Goal: Feedback & Contribution: Leave review/rating

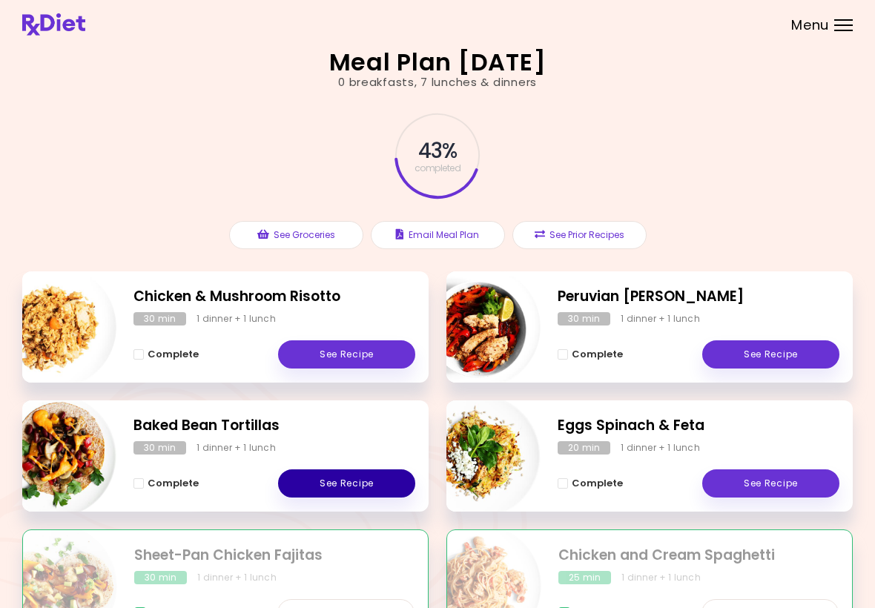
click at [340, 474] on link "See Recipe" at bounding box center [346, 483] width 137 height 28
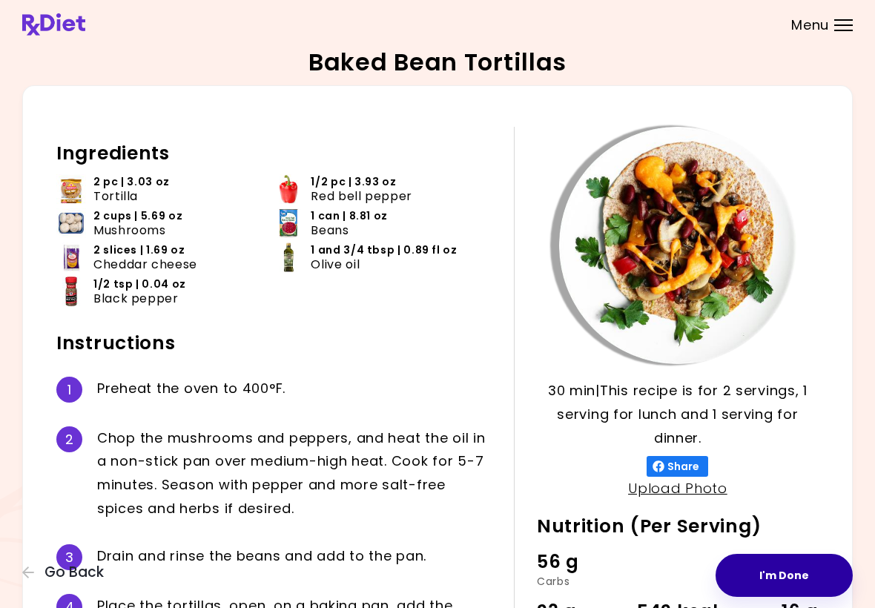
click at [796, 585] on button "I'm Done" at bounding box center [784, 575] width 137 height 43
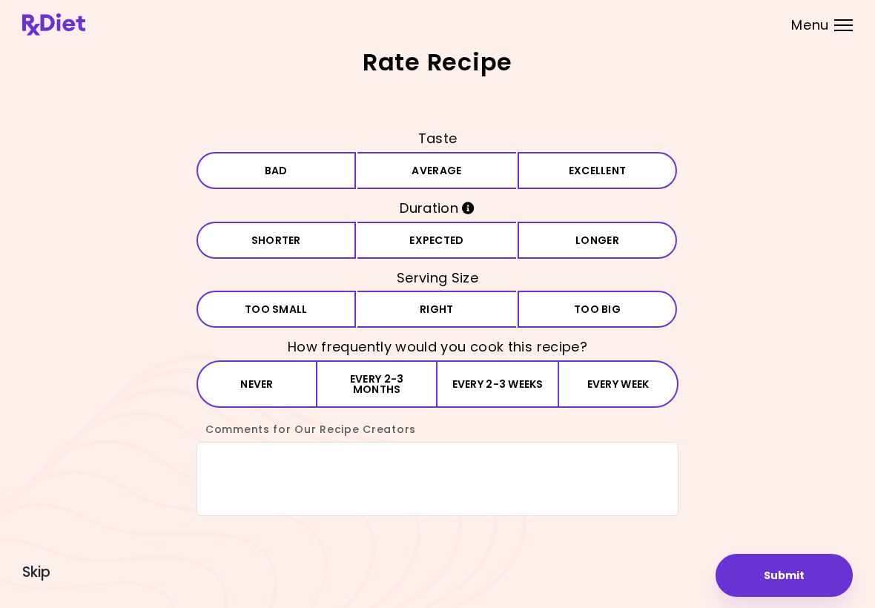
click at [339, 179] on button "Bad" at bounding box center [276, 170] width 159 height 37
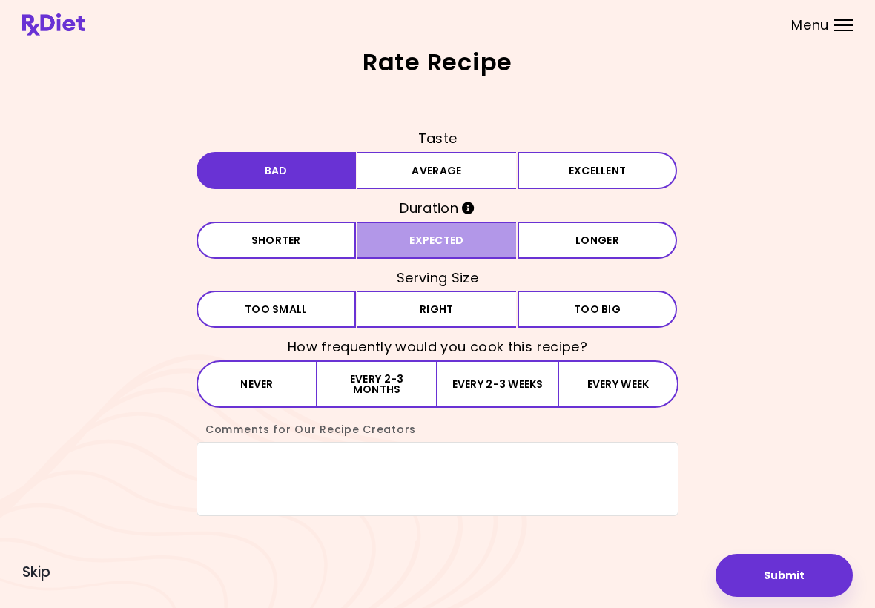
click at [448, 248] on button "Expected" at bounding box center [436, 240] width 159 height 37
click at [432, 315] on button "Right" at bounding box center [436, 309] width 159 height 37
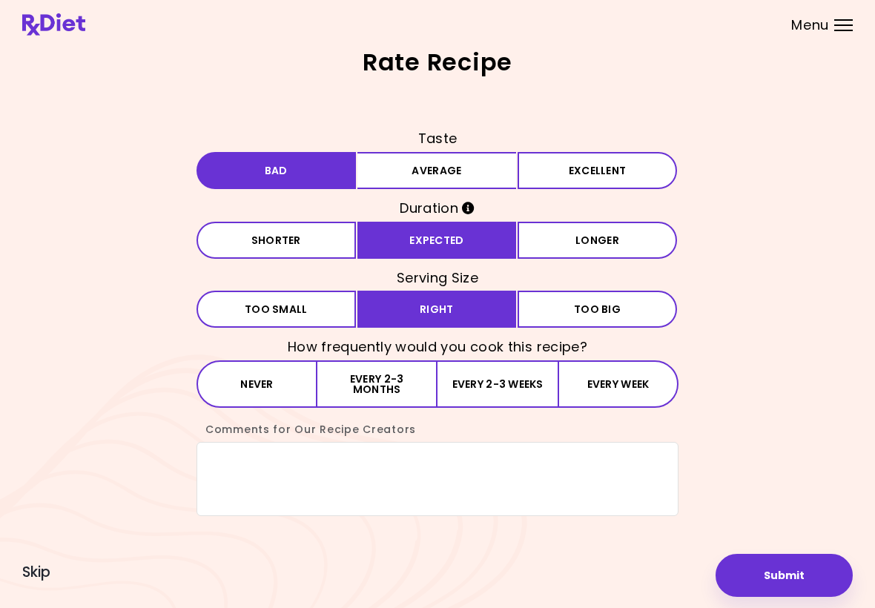
click at [280, 394] on button "Never" at bounding box center [257, 383] width 121 height 47
click at [306, 492] on textarea "Comments for Our Recipe Creators" at bounding box center [438, 479] width 482 height 74
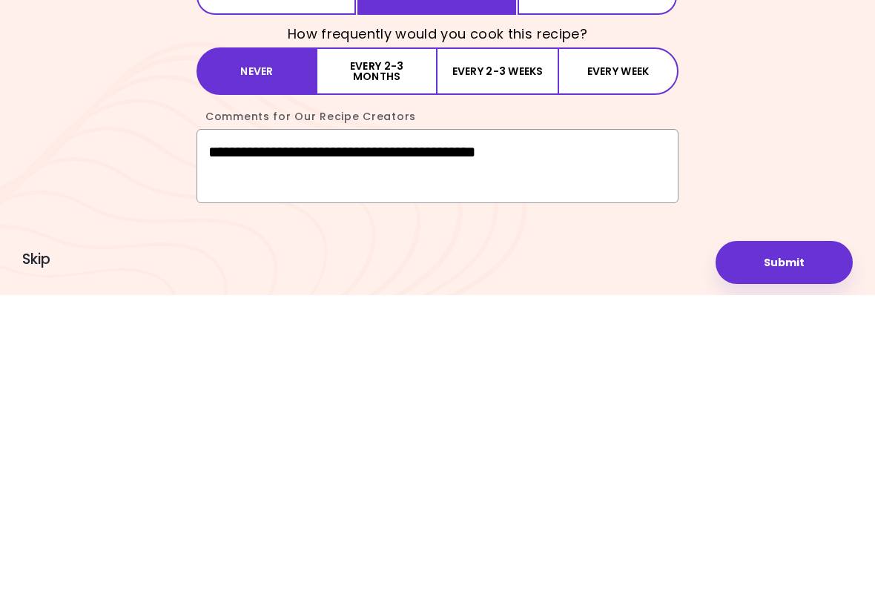
click at [434, 442] on textarea "**********" at bounding box center [438, 479] width 482 height 74
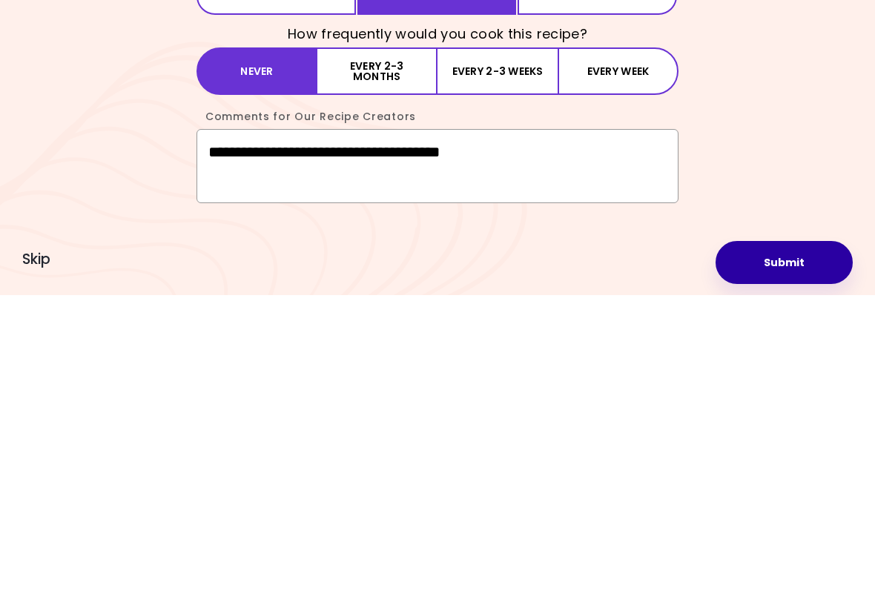
type textarea "**********"
click at [790, 554] on button "Submit" at bounding box center [784, 575] width 137 height 43
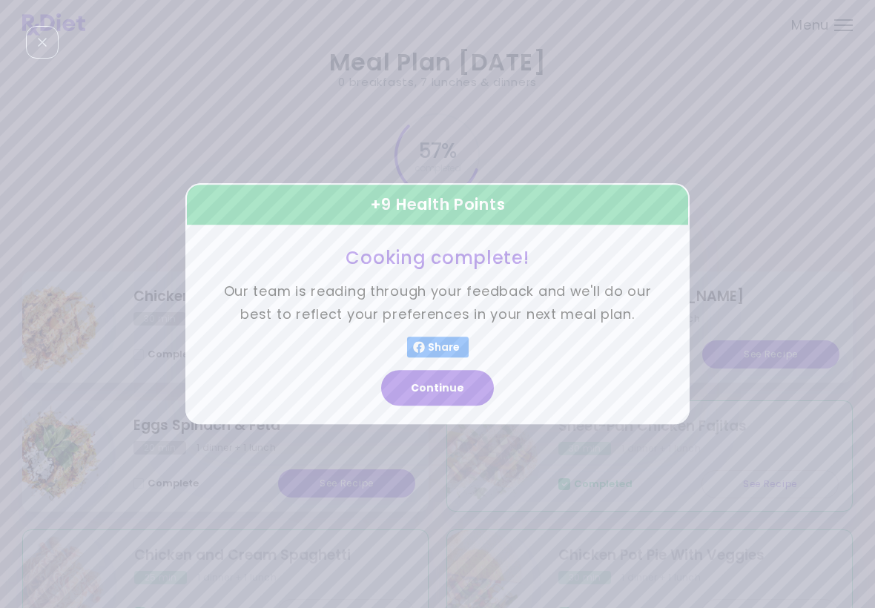
click at [448, 388] on button "Continue" at bounding box center [437, 389] width 113 height 36
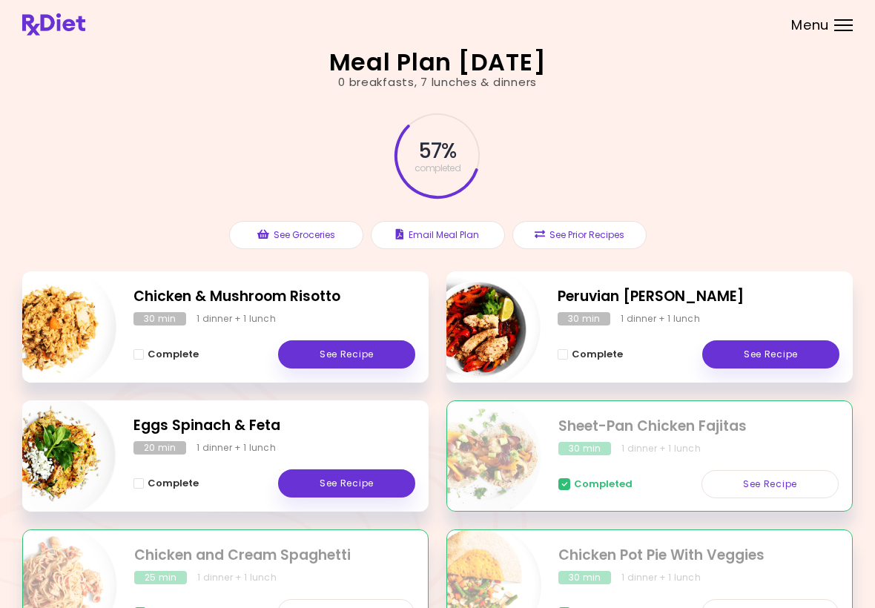
click at [342, 486] on link "See Recipe" at bounding box center [346, 483] width 137 height 28
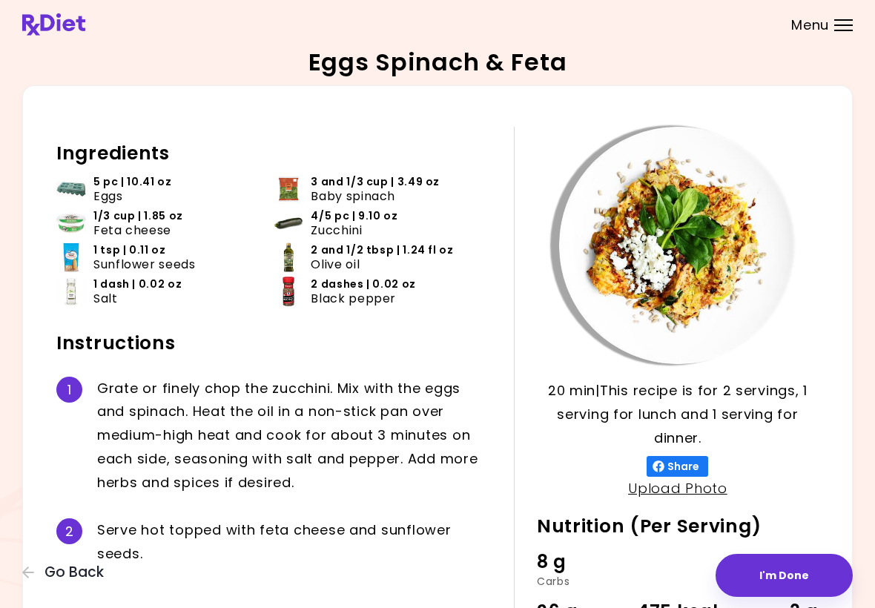
click at [777, 578] on button "I'm Done" at bounding box center [784, 575] width 137 height 43
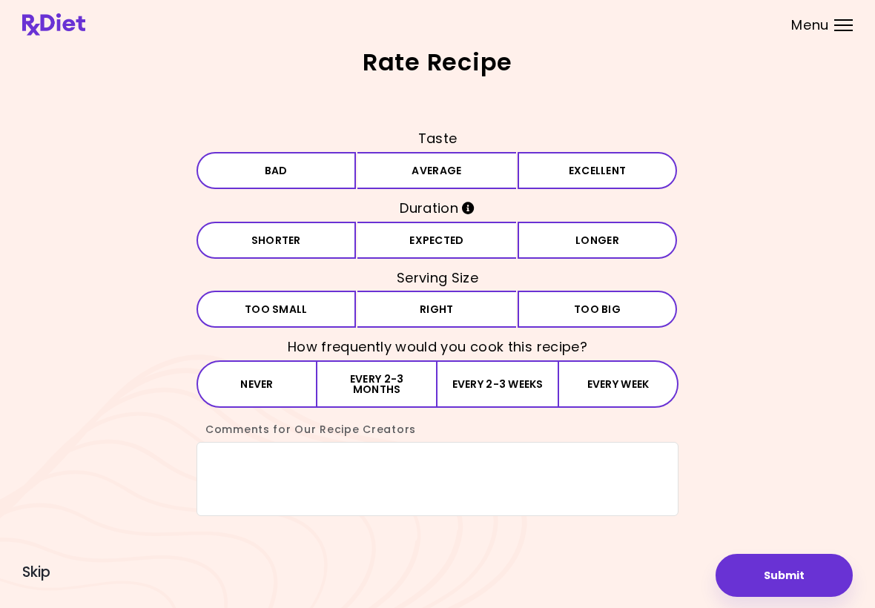
click at [335, 170] on button "Bad" at bounding box center [276, 170] width 159 height 37
click at [388, 249] on button "Expected" at bounding box center [436, 240] width 159 height 37
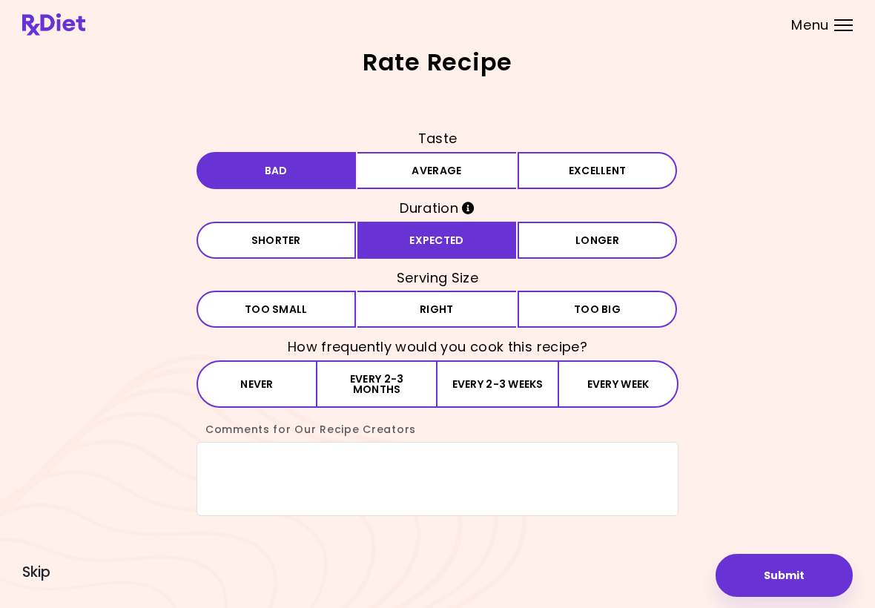
click at [394, 318] on button "Right" at bounding box center [436, 309] width 159 height 37
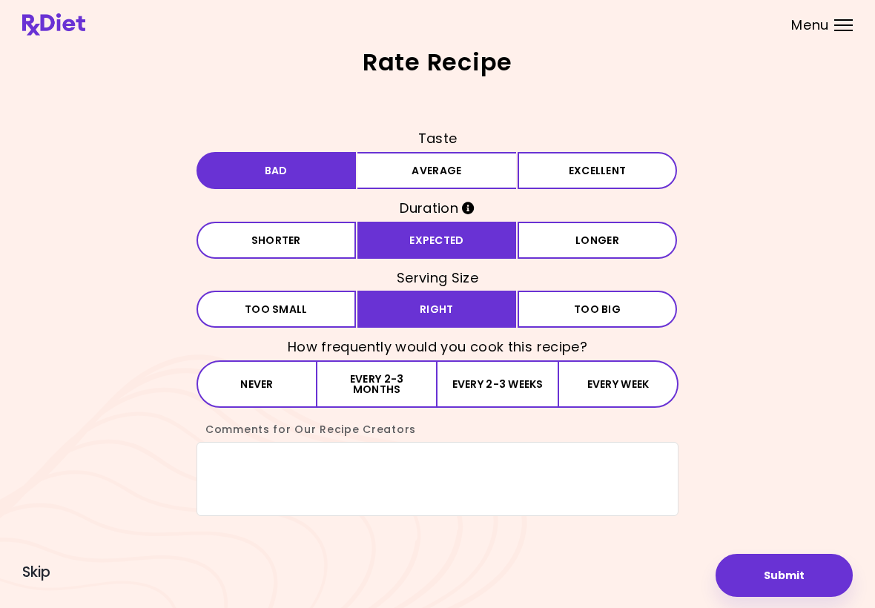
click at [271, 405] on button "Never" at bounding box center [257, 383] width 121 height 47
click at [231, 469] on textarea "Comments for Our Recipe Creators" at bounding box center [438, 479] width 482 height 74
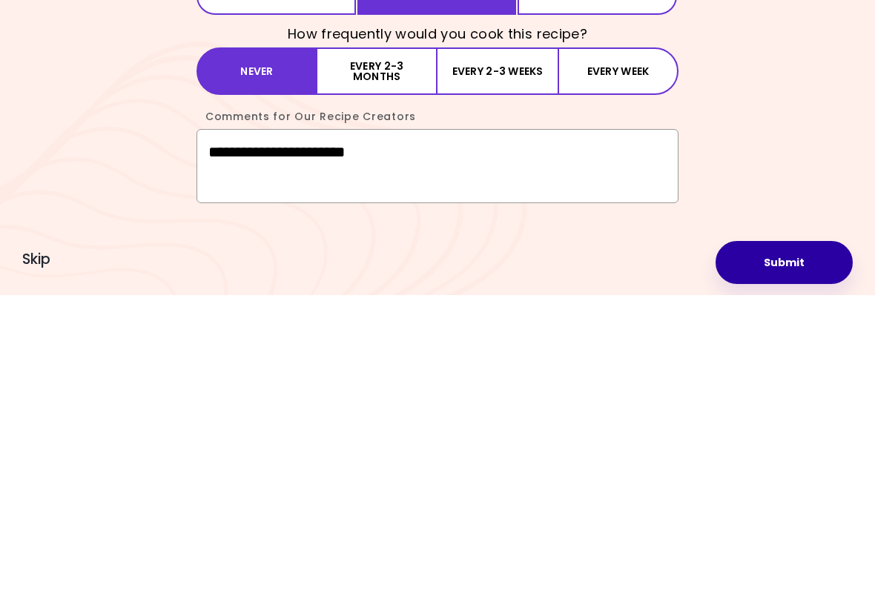
type textarea "**********"
click at [788, 554] on button "Submit" at bounding box center [784, 575] width 137 height 43
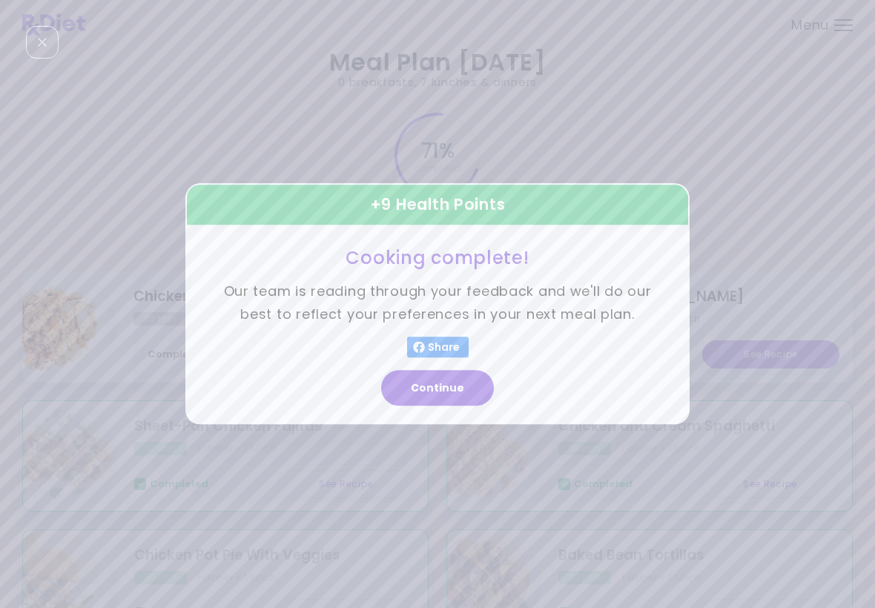
click at [443, 394] on button "Continue" at bounding box center [437, 389] width 113 height 36
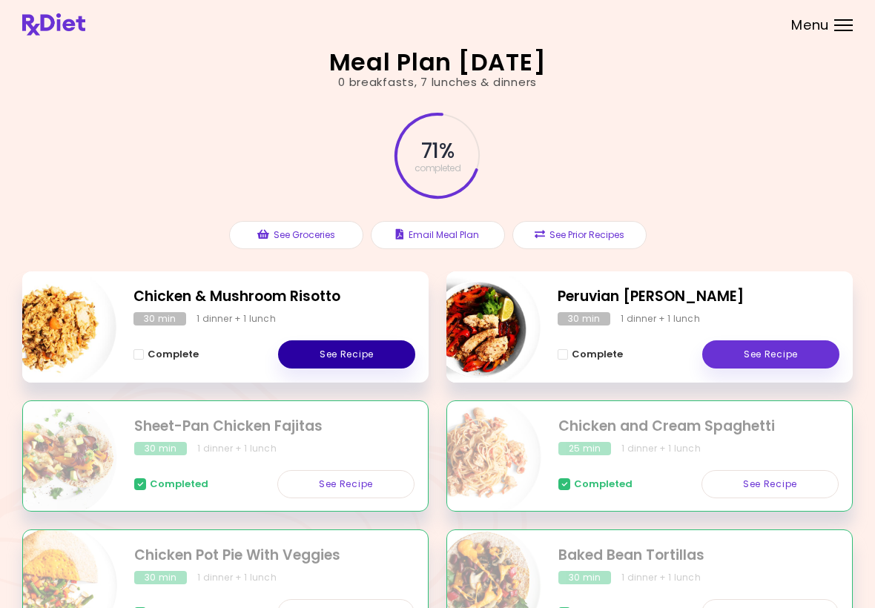
click at [357, 353] on link "See Recipe" at bounding box center [346, 354] width 137 height 28
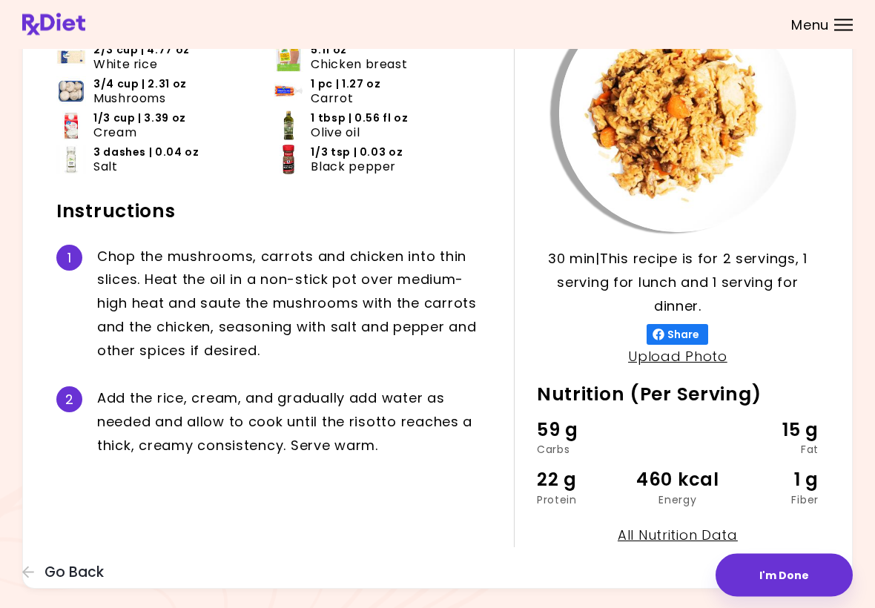
scroll to position [158, 0]
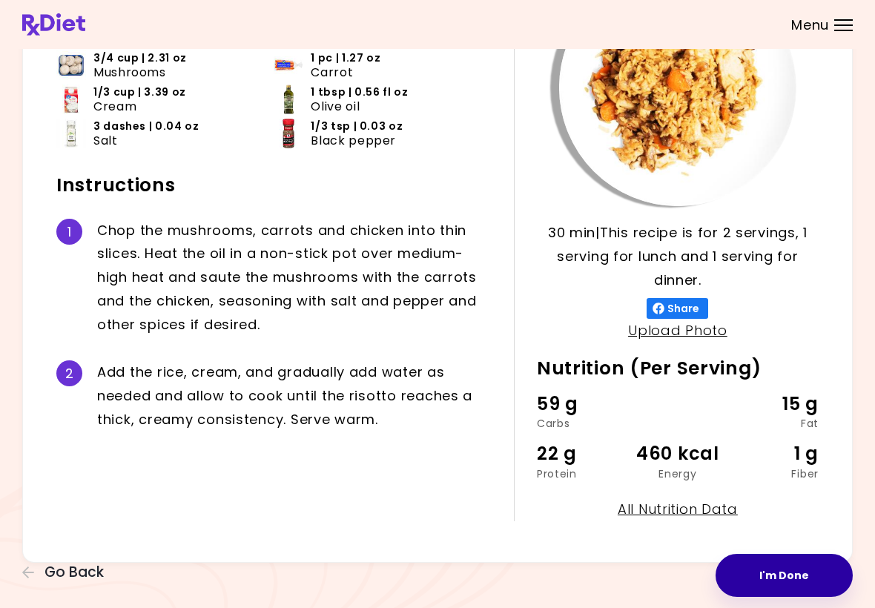
click at [790, 575] on button "I'm Done" at bounding box center [784, 575] width 137 height 43
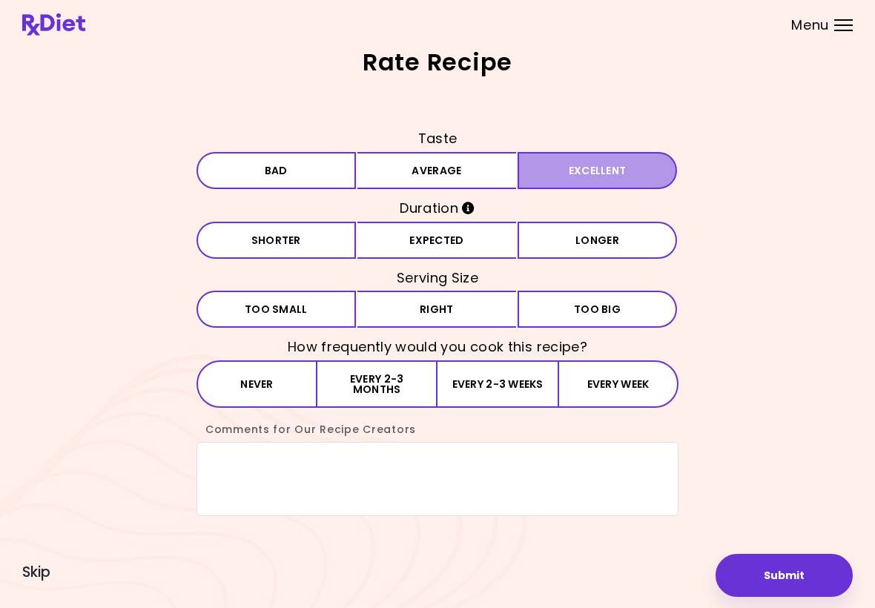
click at [555, 178] on button "Excellent" at bounding box center [597, 170] width 159 height 37
click at [443, 245] on button "Expected" at bounding box center [436, 240] width 159 height 37
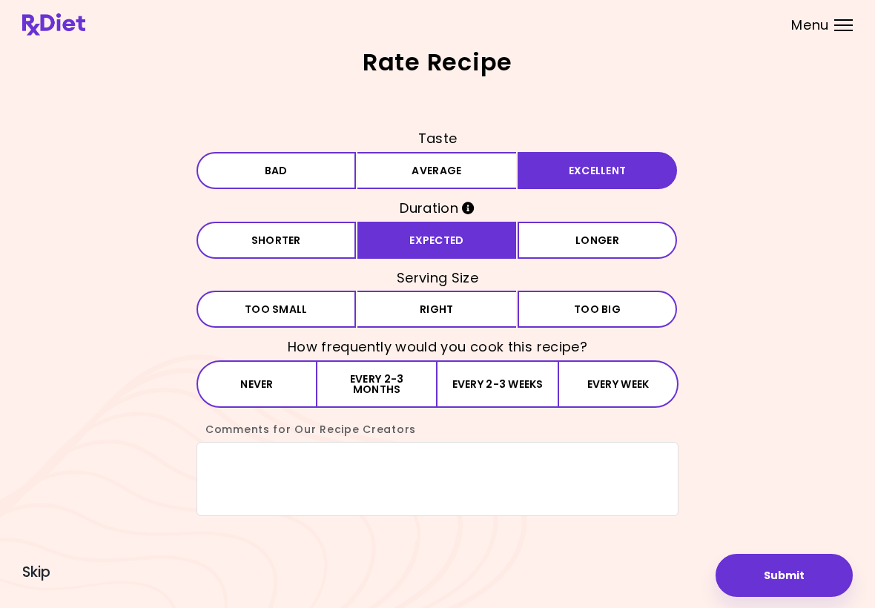
click at [431, 319] on button "Right" at bounding box center [436, 309] width 159 height 37
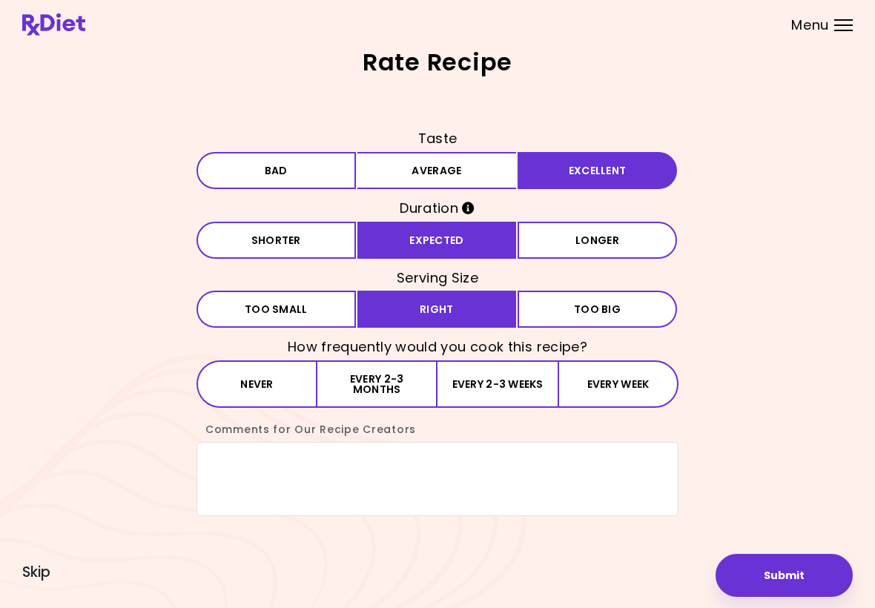
click at [418, 387] on button "Every 2-3 months" at bounding box center [377, 383] width 120 height 47
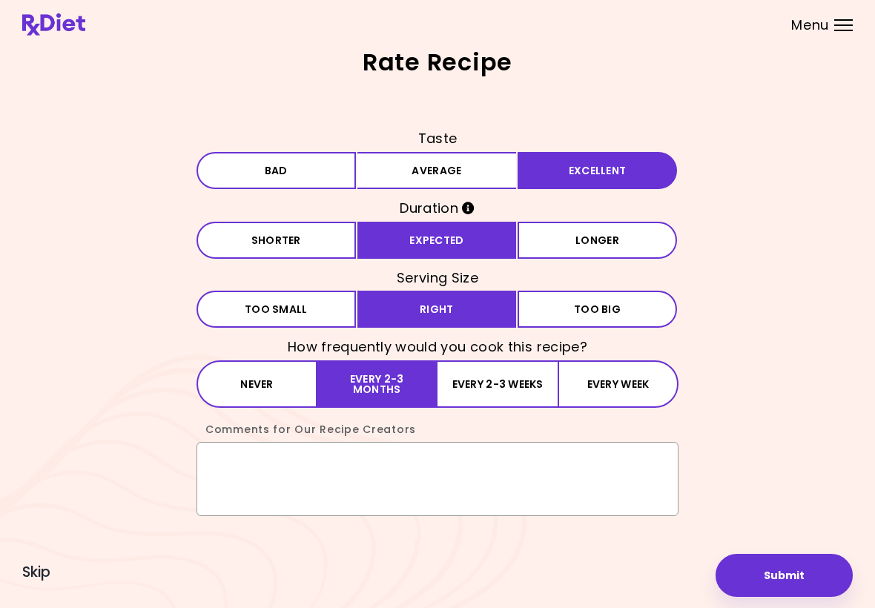
click at [245, 472] on textarea "Comments for Our Recipe Creators" at bounding box center [438, 479] width 482 height 74
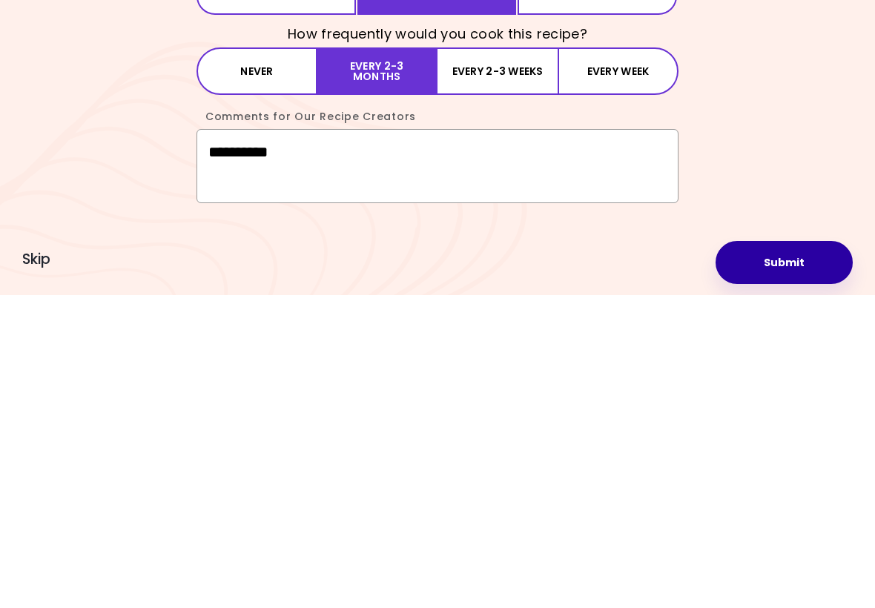
type textarea "**********"
click at [799, 554] on button "Submit" at bounding box center [784, 575] width 137 height 43
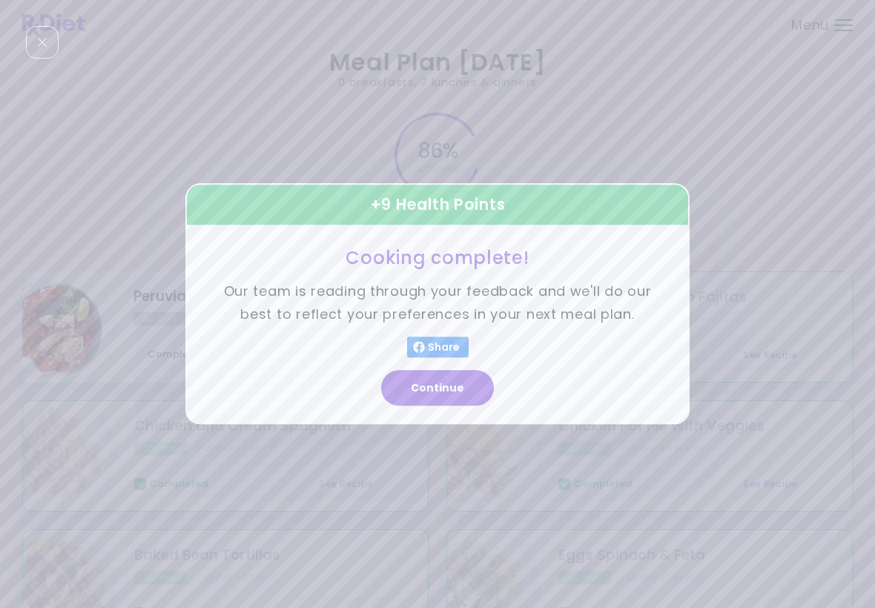
click at [461, 394] on button "Continue" at bounding box center [437, 389] width 113 height 36
